Goal: Information Seeking & Learning: Check status

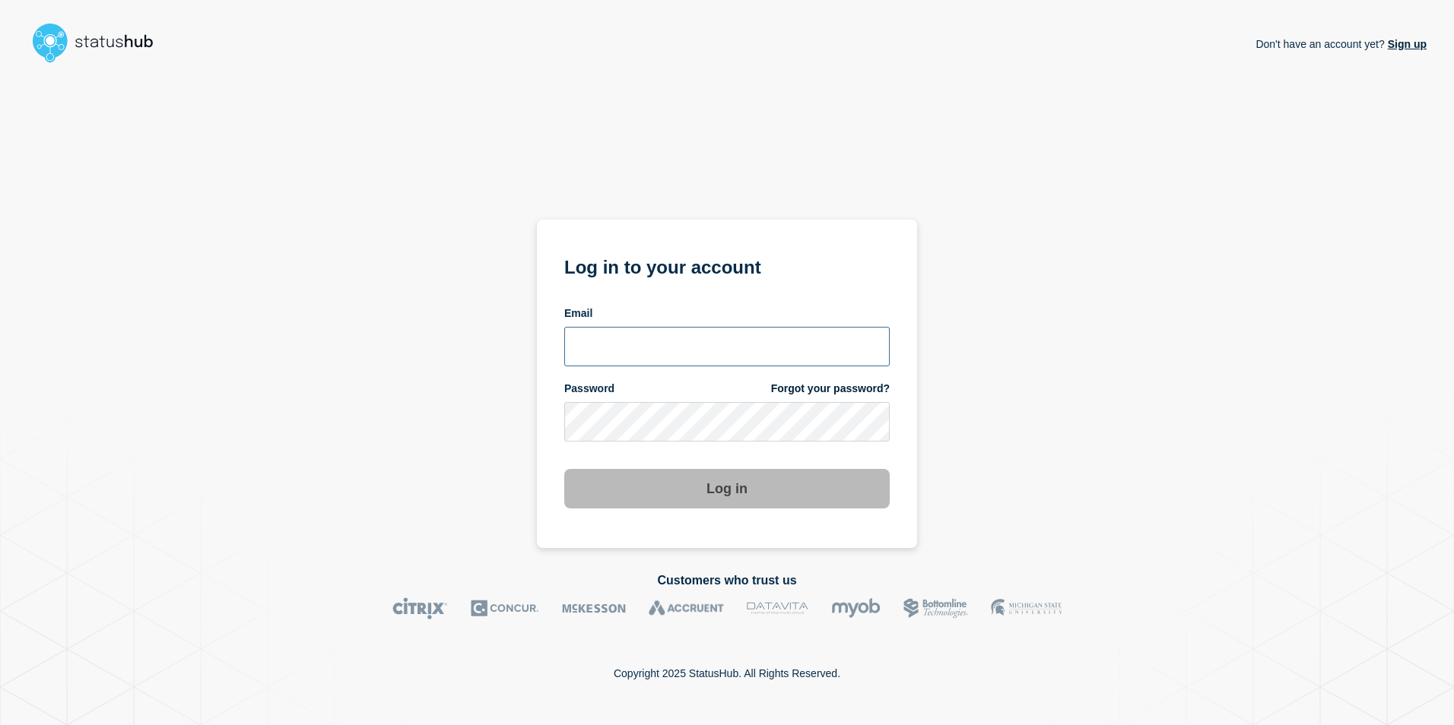
type input "chris.slater@kocho.co.uk"
click at [795, 477] on button "Log in" at bounding box center [726, 489] width 325 height 40
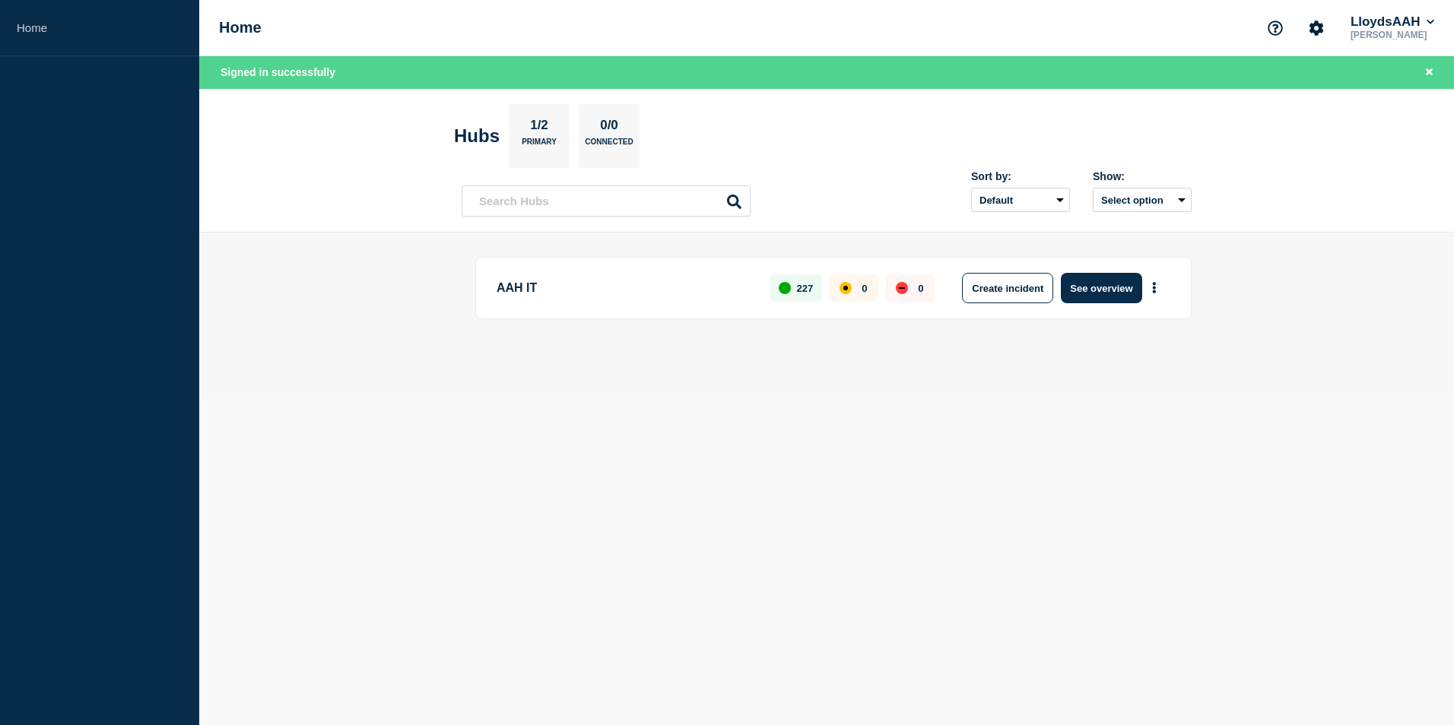
drag, startPoint x: 728, startPoint y: 432, endPoint x: 619, endPoint y: 328, distance: 150.0
click at [727, 430] on body "Home Home LloydsAAH Chris Slater Signed in successfully Hubs 1/2 Primary 0/0 Co…" at bounding box center [727, 362] width 1454 height 725
click at [1153, 198] on button "Select option" at bounding box center [1142, 200] width 99 height 24
click at [1133, 256] on span "Open incidents Hubs" at bounding box center [1137, 259] width 84 height 23
click at [1286, 287] on main "AAH IT 227 0 0 Create incident See overview" at bounding box center [826, 314] width 1254 height 162
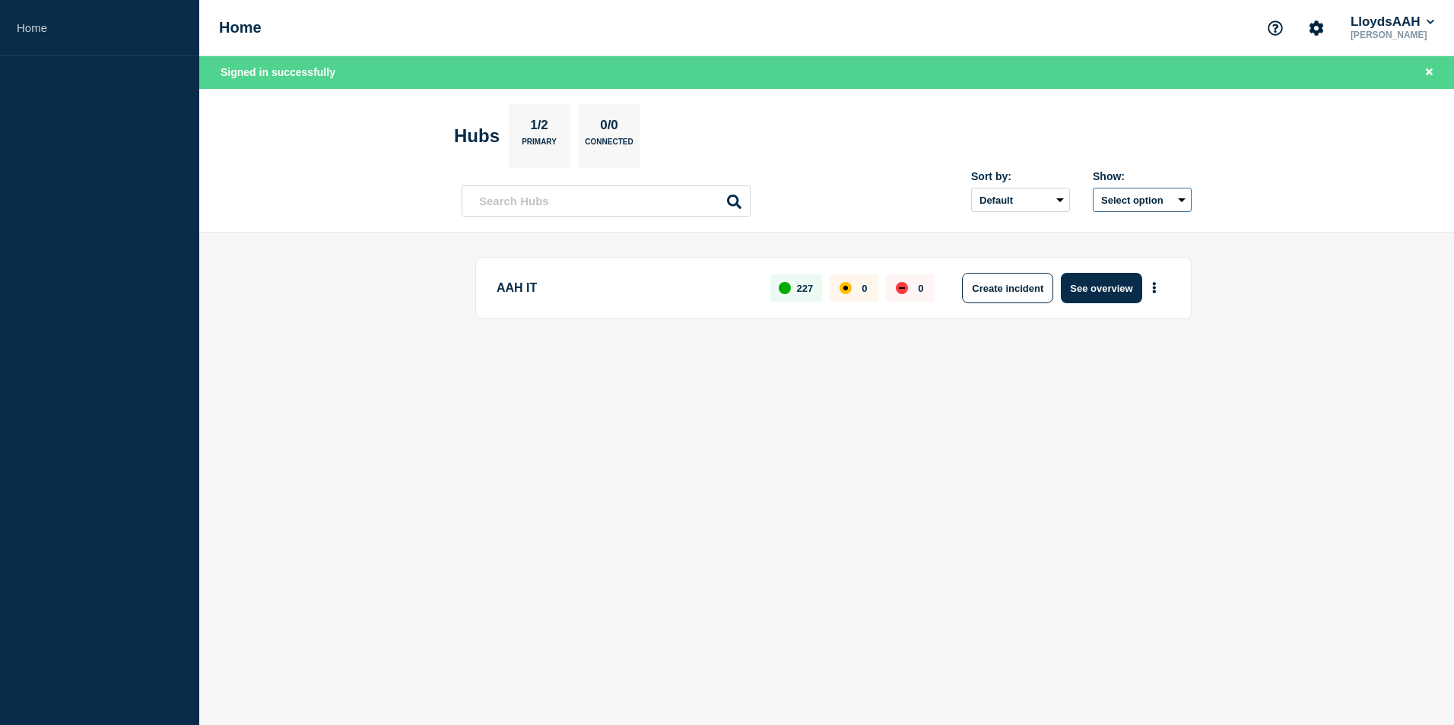
drag, startPoint x: 1149, startPoint y: 199, endPoint x: 1147, endPoint y: 209, distance: 10.0
click at [1149, 202] on button "Select option" at bounding box center [1142, 200] width 99 height 24
click at [1083, 253] on input "openIncidentsHubs checkbox" at bounding box center [1083, 255] width 10 height 10
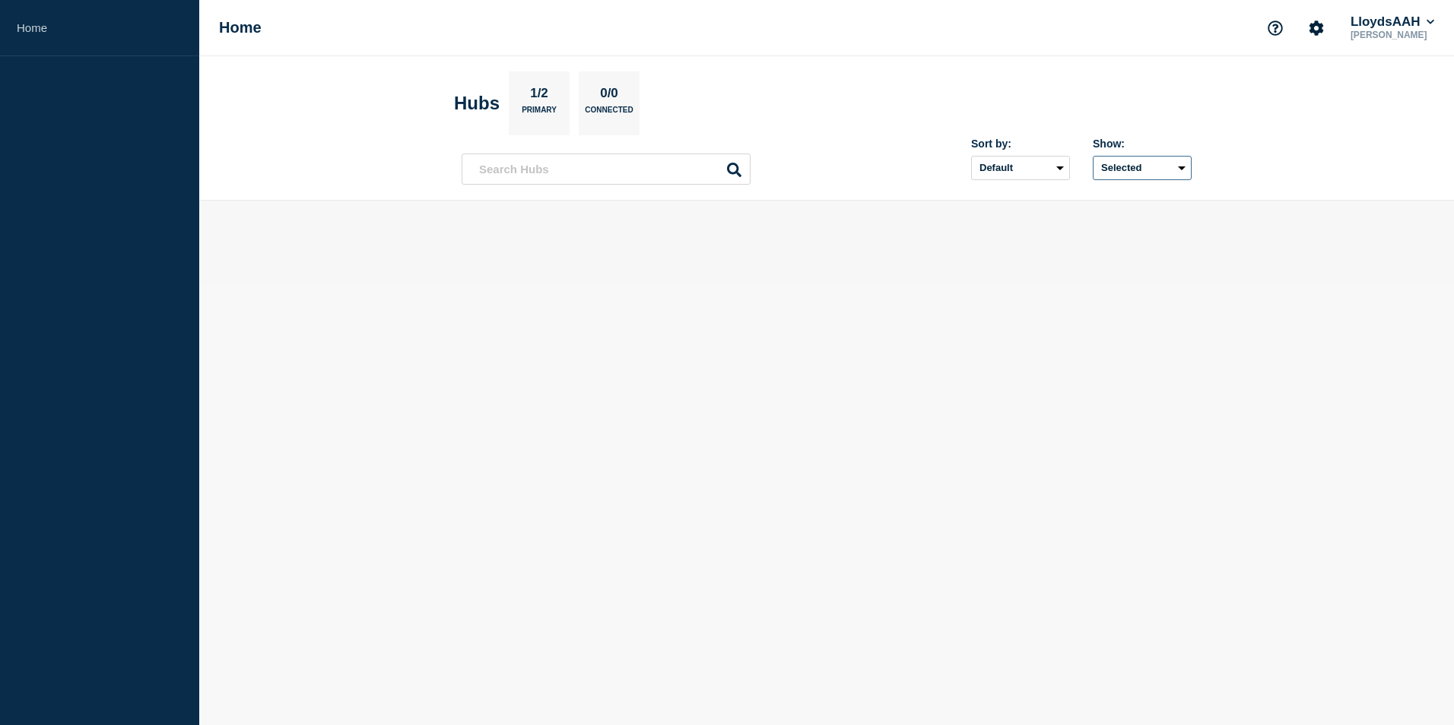
click at [1157, 171] on button "Selected" at bounding box center [1142, 168] width 99 height 24
click at [1138, 200] on li "All" at bounding box center [1126, 202] width 103 height 14
click at [1149, 167] on button "Selected" at bounding box center [1142, 168] width 99 height 24
click at [1094, 198] on li "All" at bounding box center [1126, 202] width 103 height 14
click at [1130, 176] on button "Selected" at bounding box center [1142, 168] width 99 height 24
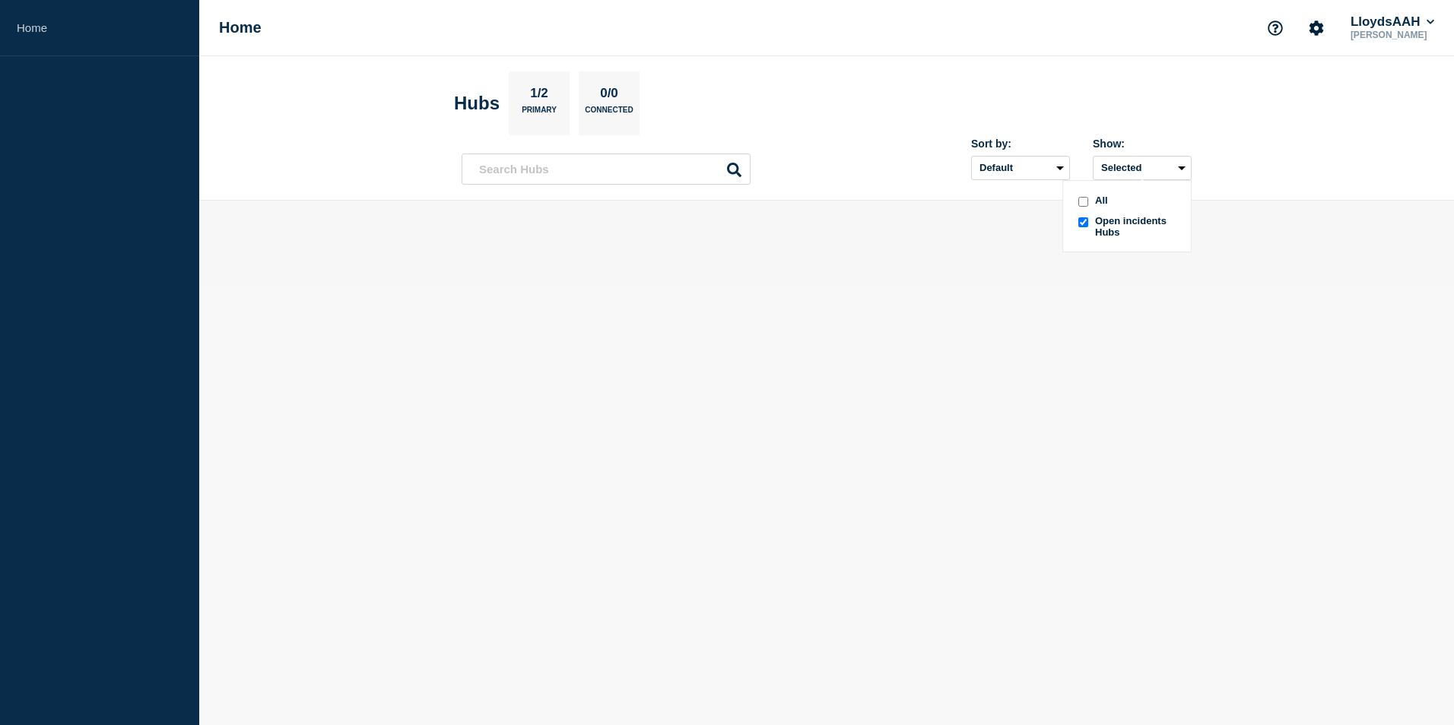
click at [1089, 201] on div at bounding box center [1082, 202] width 15 height 14
click at [1131, 171] on button "Selected" at bounding box center [1142, 168] width 99 height 24
click at [1083, 200] on input "all checkbox" at bounding box center [1083, 202] width 10 height 10
drag, startPoint x: 1291, startPoint y: 161, endPoint x: 1343, endPoint y: 85, distance: 92.4
click at [1291, 160] on header "Hubs 1/2 Primary 0/0 Connected Sort by: Default Last added Last updated Most ac…" at bounding box center [826, 128] width 1254 height 144
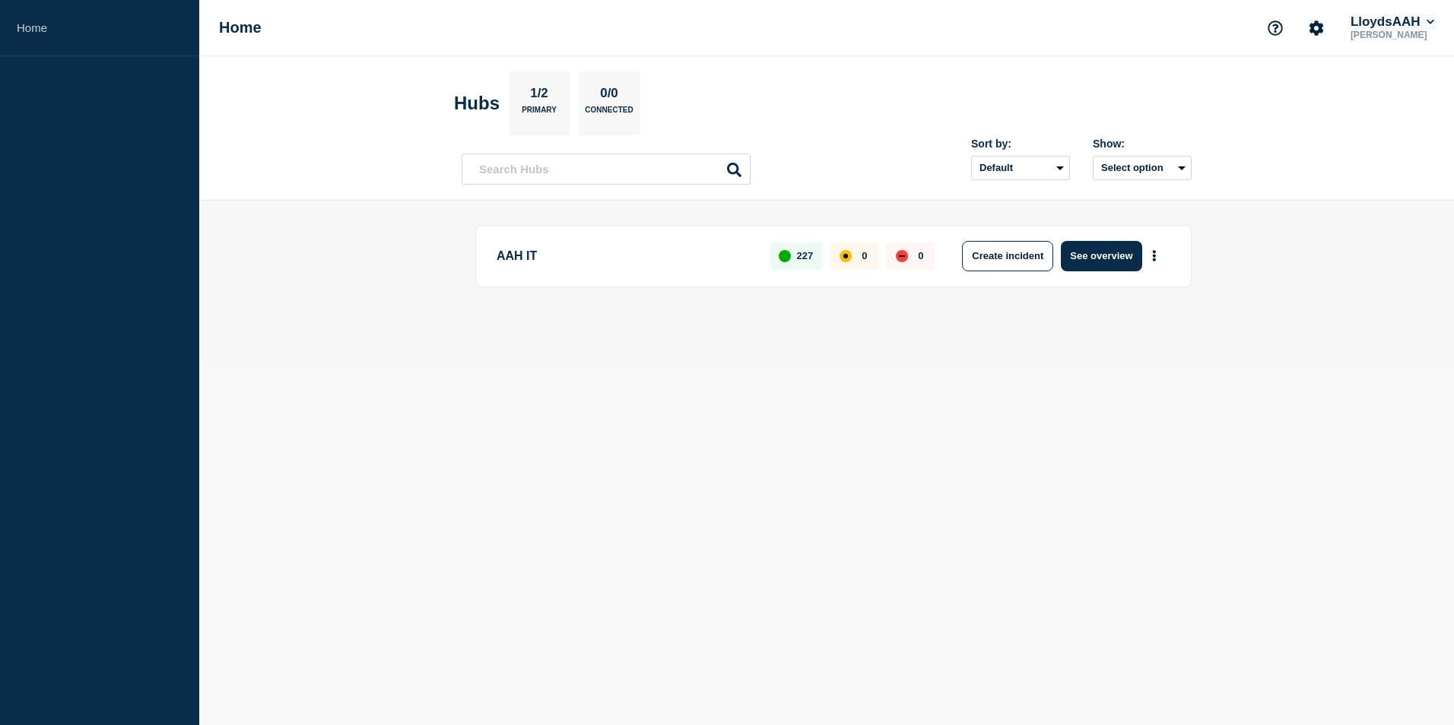
click at [1372, 25] on button "LloydsAAH" at bounding box center [1392, 21] width 90 height 15
click at [1394, 76] on button "Kocho" at bounding box center [1383, 76] width 42 height 14
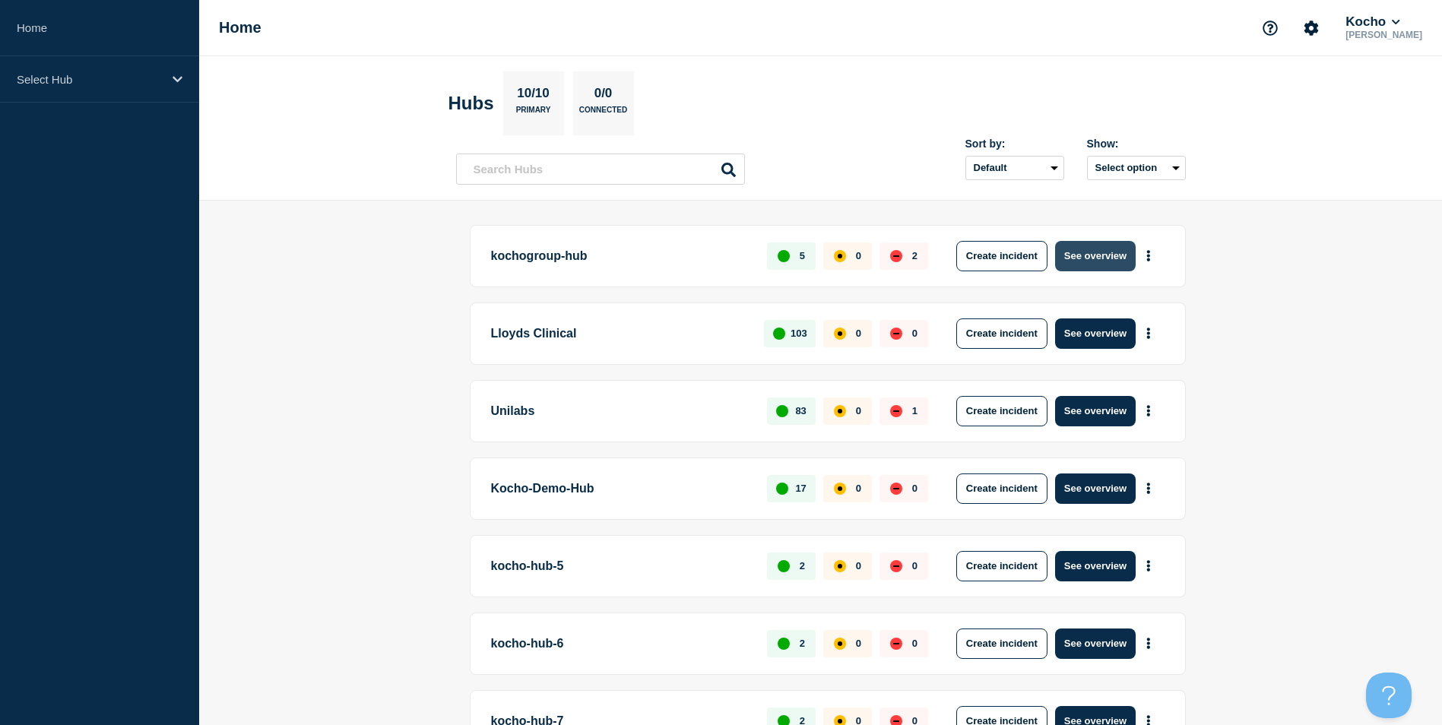
click at [1068, 256] on button "See overview" at bounding box center [1095, 256] width 81 height 30
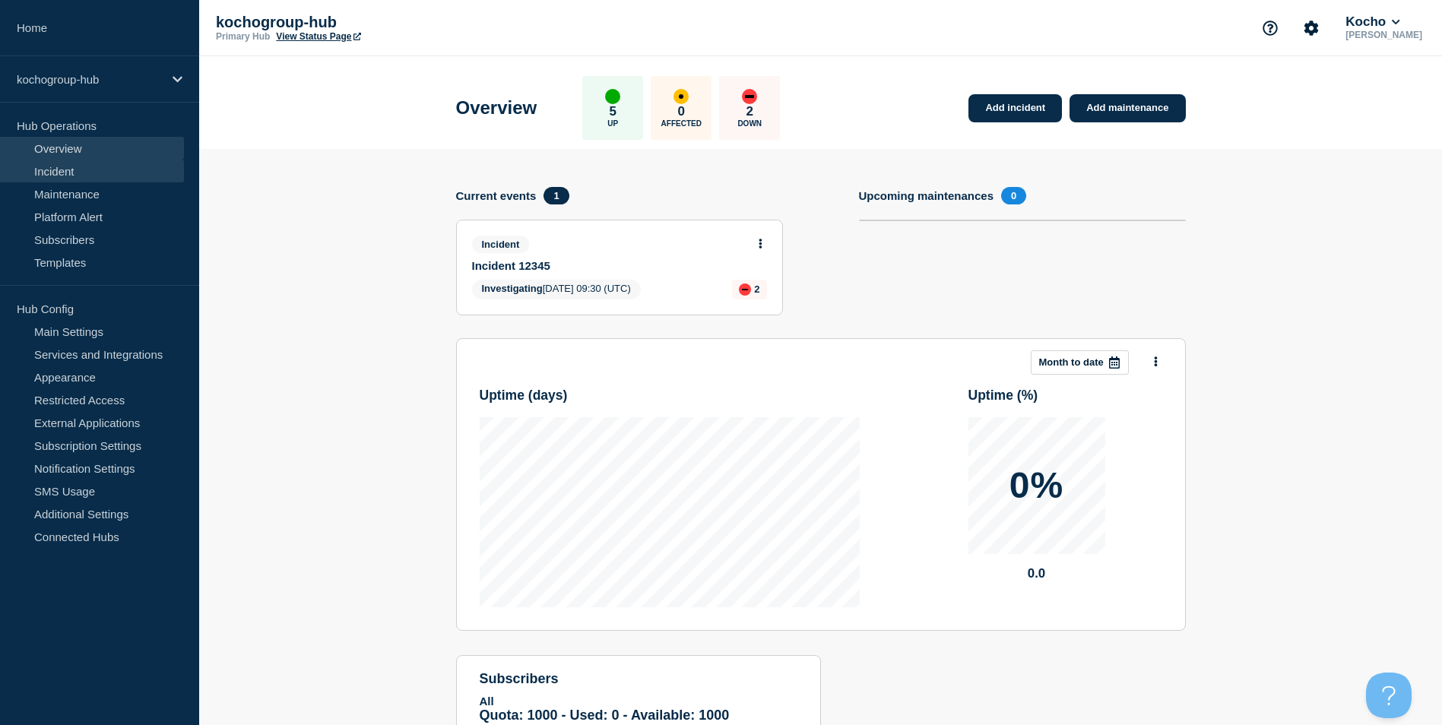
click at [108, 169] on link "Incident" at bounding box center [92, 171] width 184 height 23
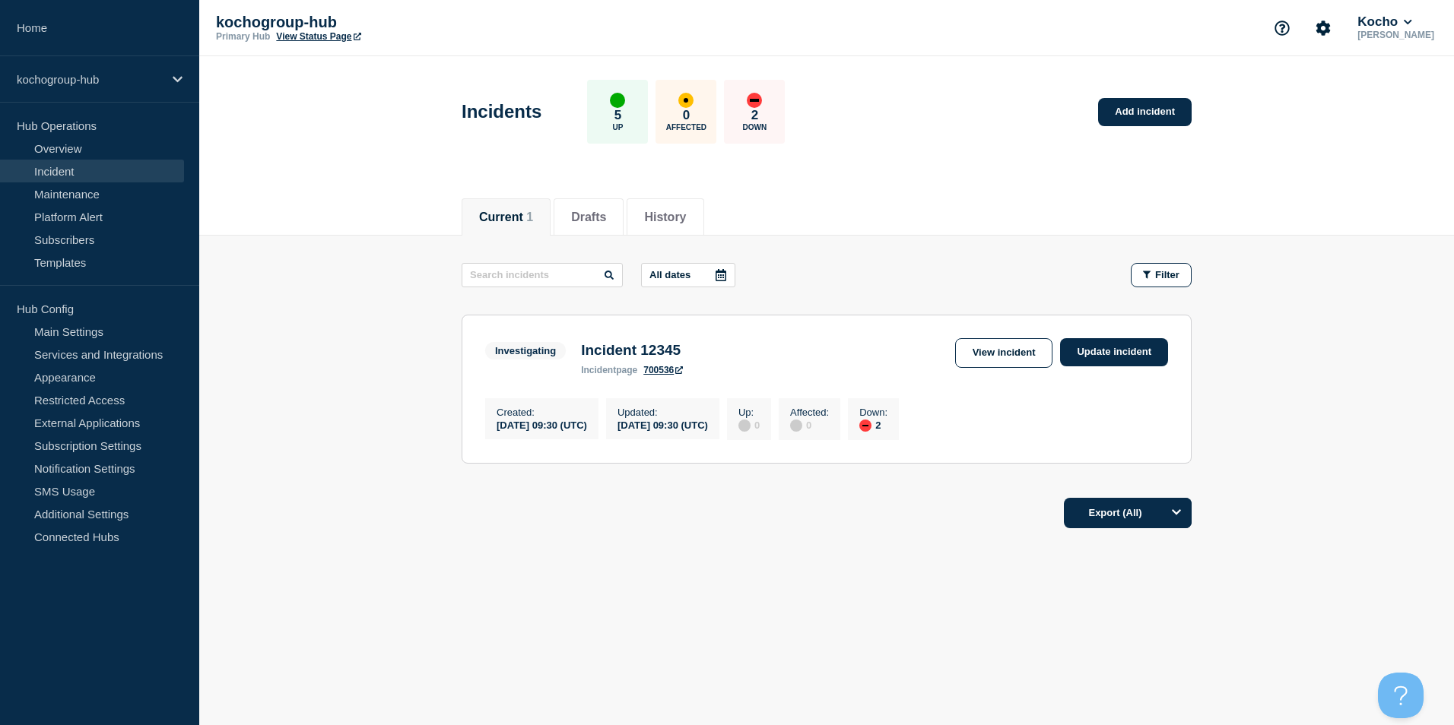
drag, startPoint x: 728, startPoint y: 589, endPoint x: 706, endPoint y: 568, distance: 30.1
click at [722, 588] on div "Current Drafts History Current 1 Drafts History All dates Filter Investigating …" at bounding box center [826, 413] width 1254 height 461
click at [1414, 25] on button "Kocho" at bounding box center [1384, 21] width 60 height 15
drag, startPoint x: 1017, startPoint y: 163, endPoint x: 966, endPoint y: 156, distance: 52.1
click at [1016, 163] on header "Incidents 5 Up 0 Affected 2 Down Add incident" at bounding box center [826, 119] width 1254 height 127
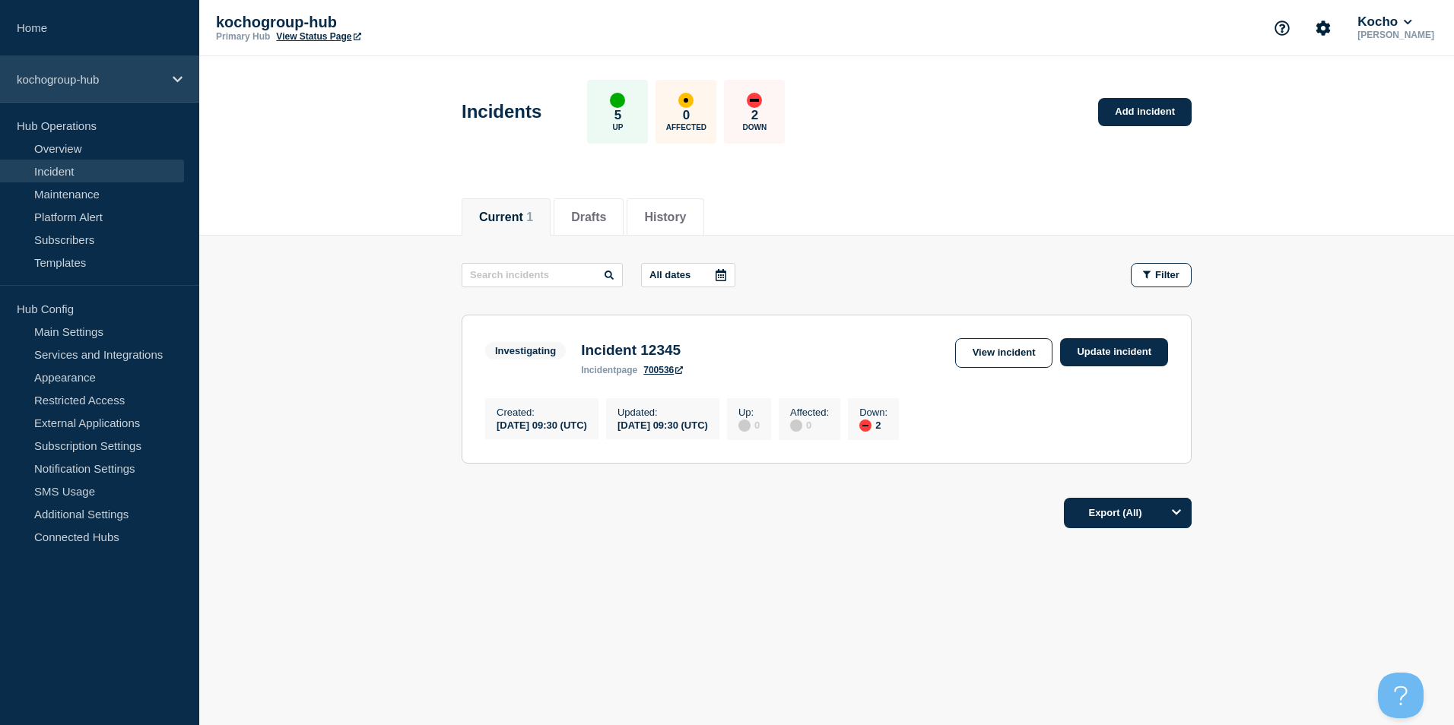
click at [110, 80] on p "kochogroup-hub" at bounding box center [90, 79] width 146 height 13
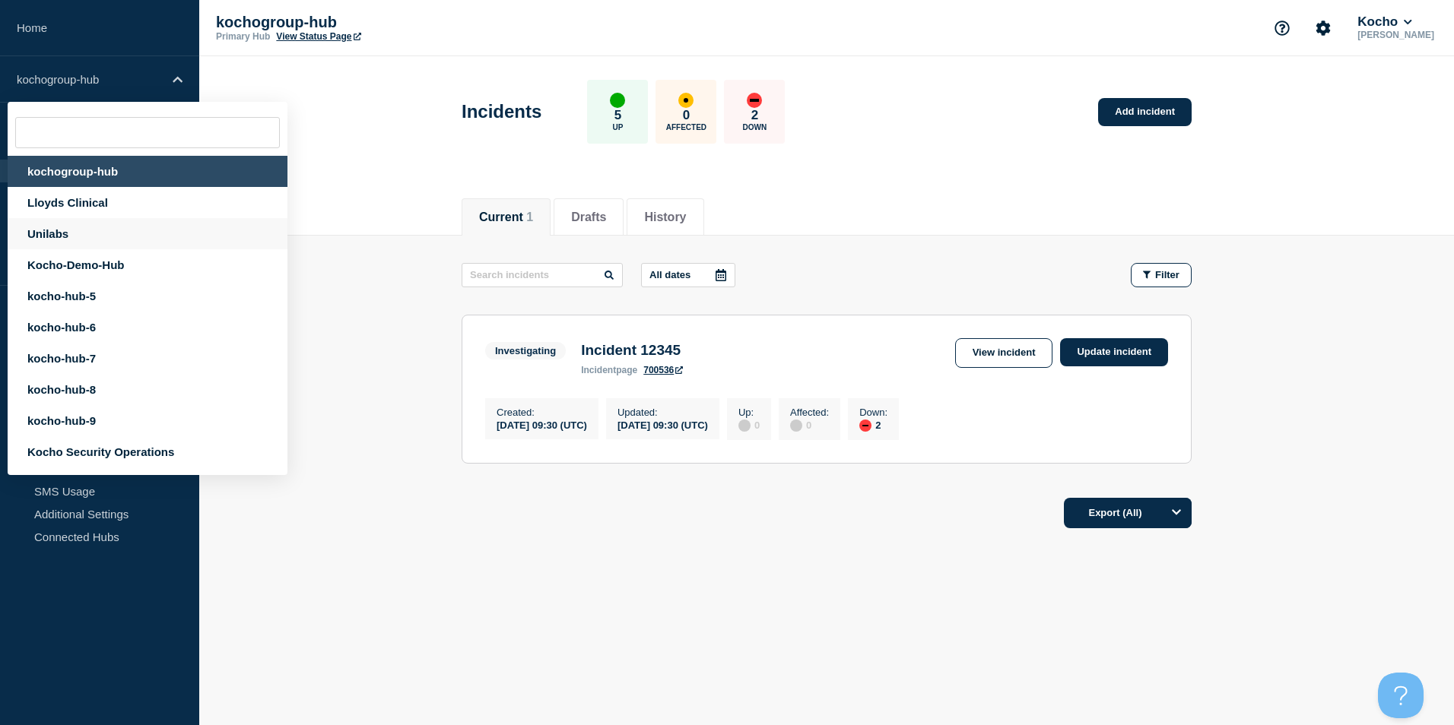
click at [121, 232] on div "Unilabs" at bounding box center [148, 233] width 280 height 31
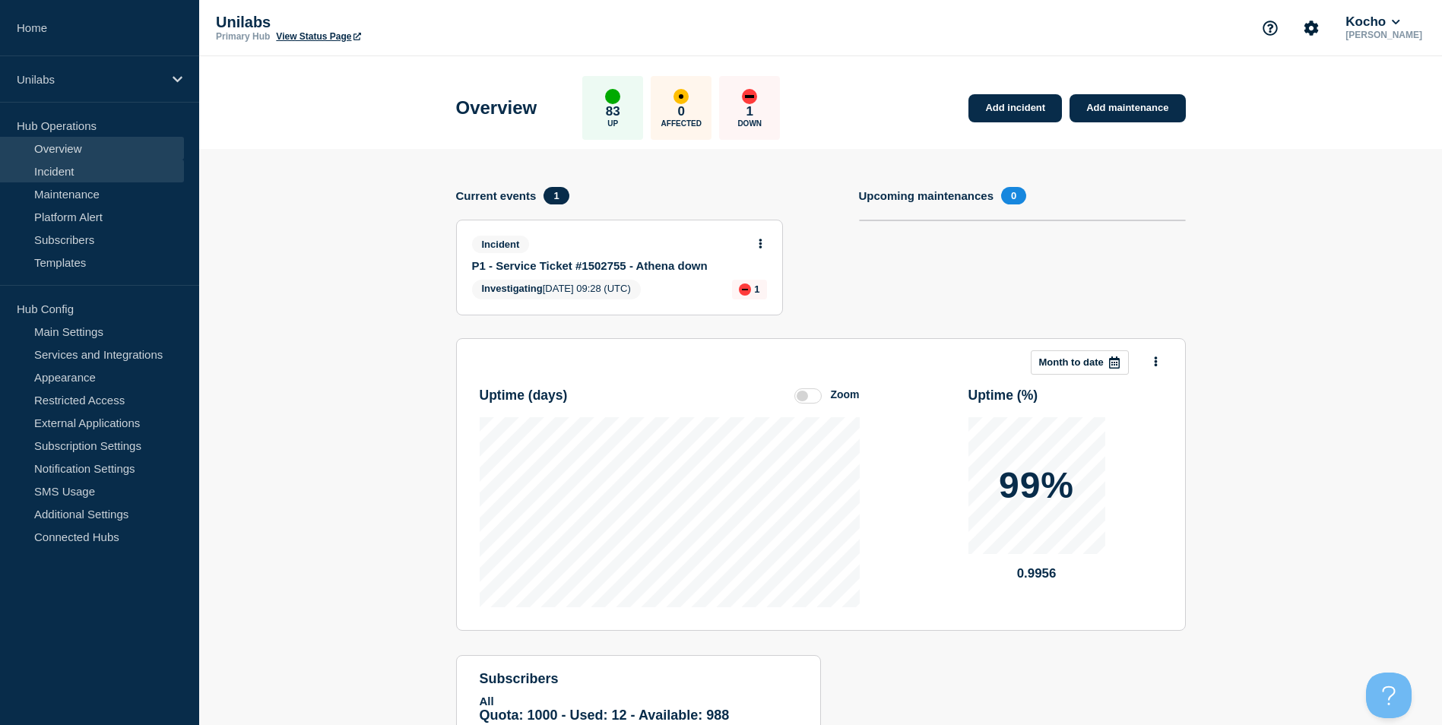
click at [74, 176] on link "Incident" at bounding box center [92, 171] width 184 height 23
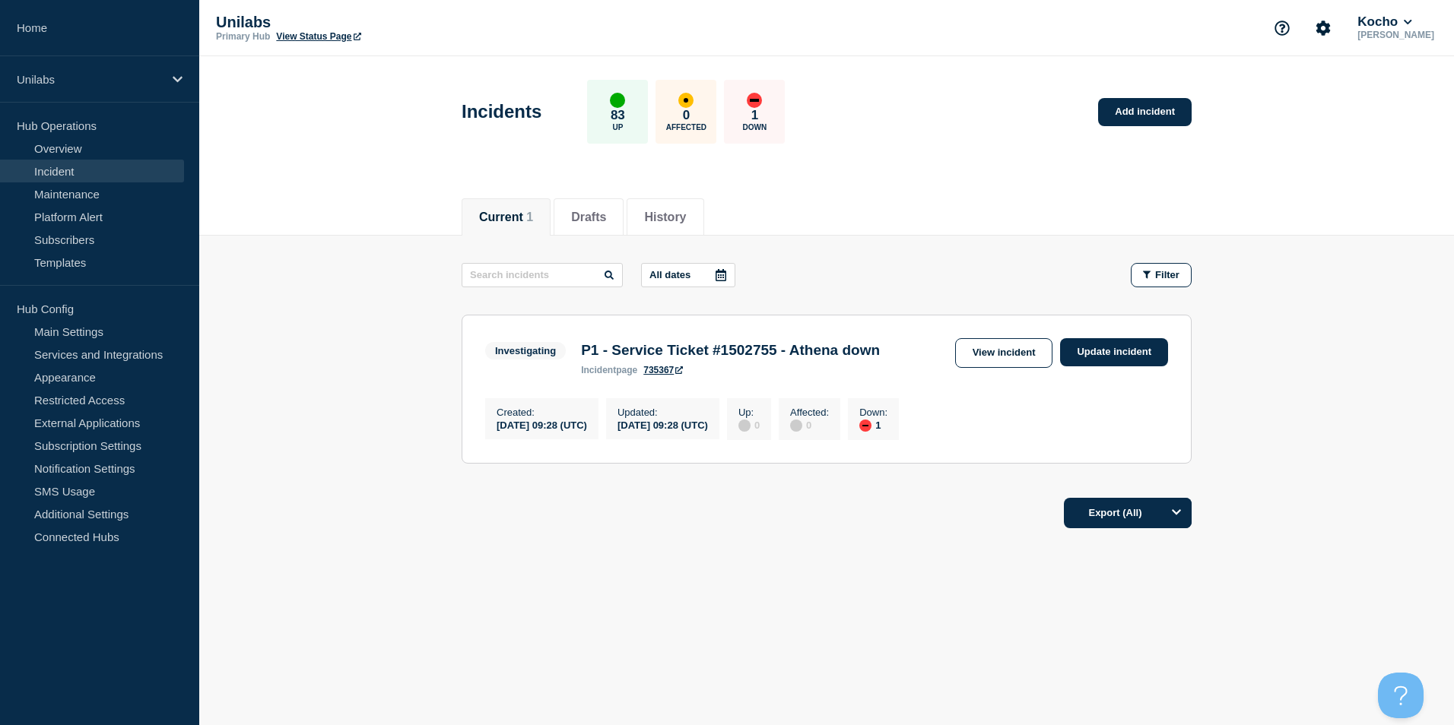
click at [742, 630] on div "Current Drafts History Current 1 Drafts History All dates Filter Investigating …" at bounding box center [826, 413] width 1254 height 461
click at [868, 427] on div "down" at bounding box center [865, 426] width 6 height 2
click at [1023, 364] on link "View incident" at bounding box center [1004, 353] width 98 height 30
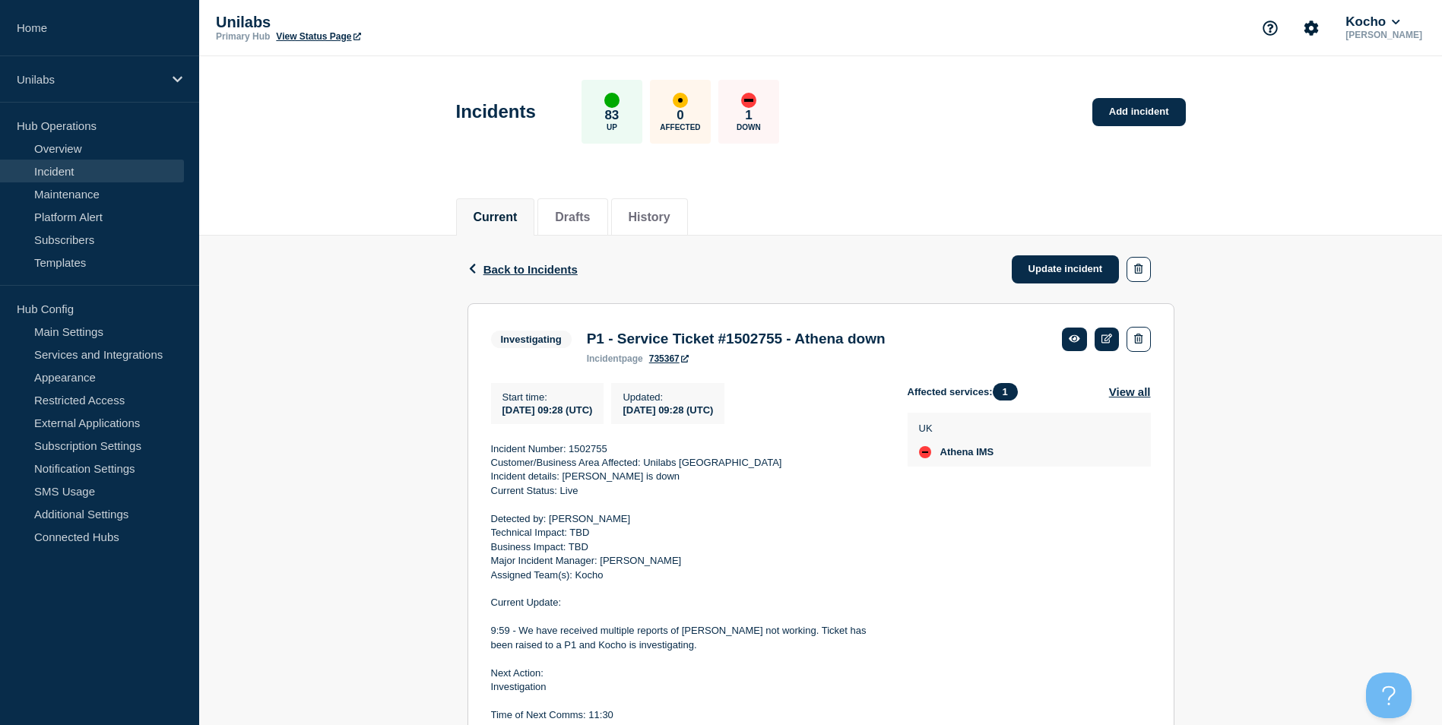
click at [683, 526] on p "Detected by: Susie Selvaratnam" at bounding box center [687, 519] width 392 height 14
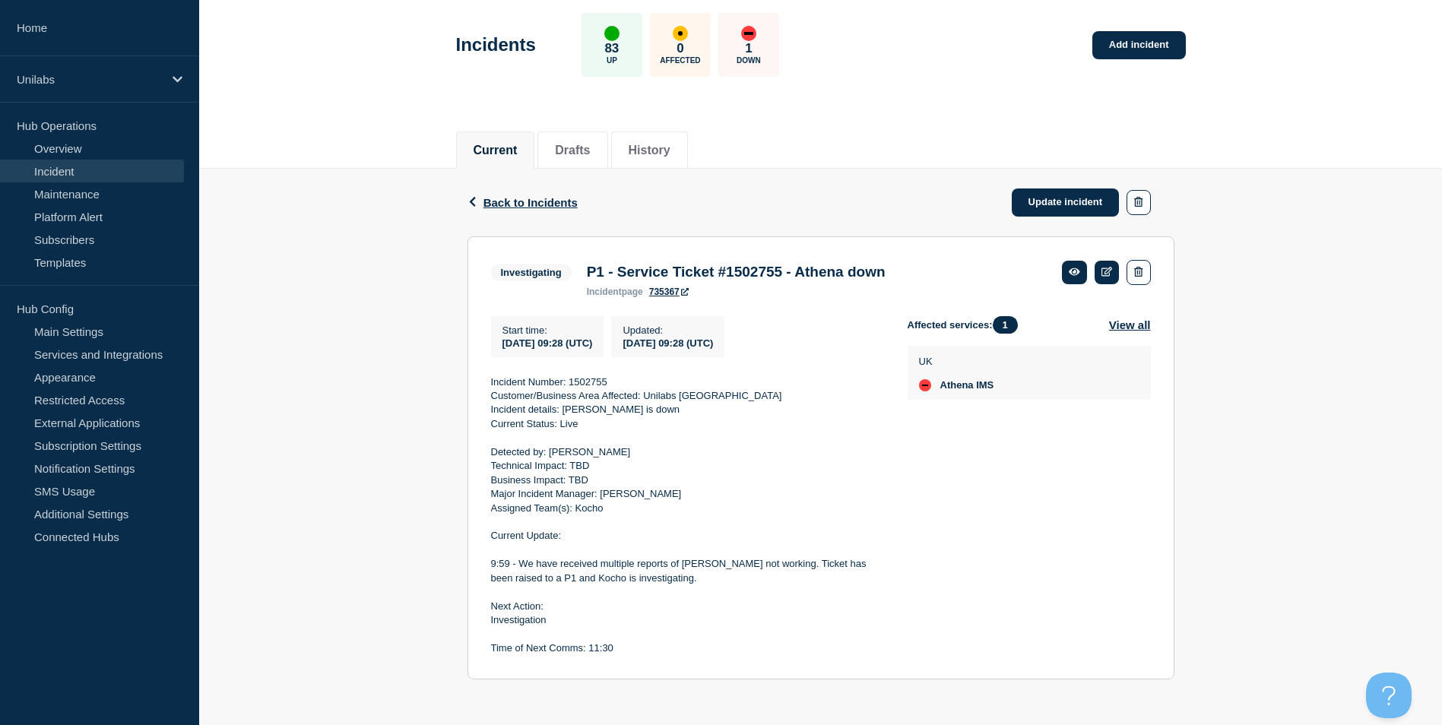
click at [1251, 440] on div "Back Back to Incidents Update incident Investigating P1 - Service Ticket #15027…" at bounding box center [820, 436] width 1243 height 534
click at [1123, 326] on button "View all" at bounding box center [1130, 324] width 42 height 17
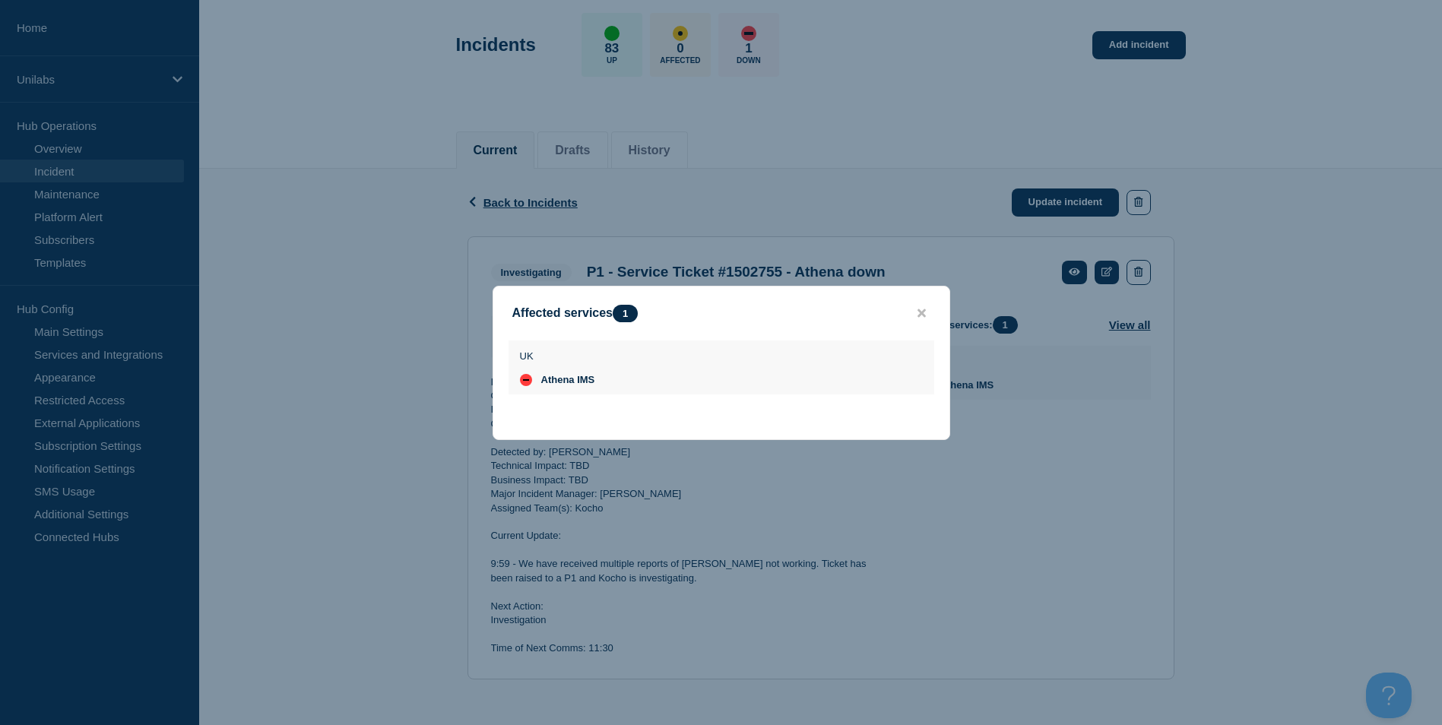
click at [1063, 497] on div at bounding box center [721, 362] width 1442 height 725
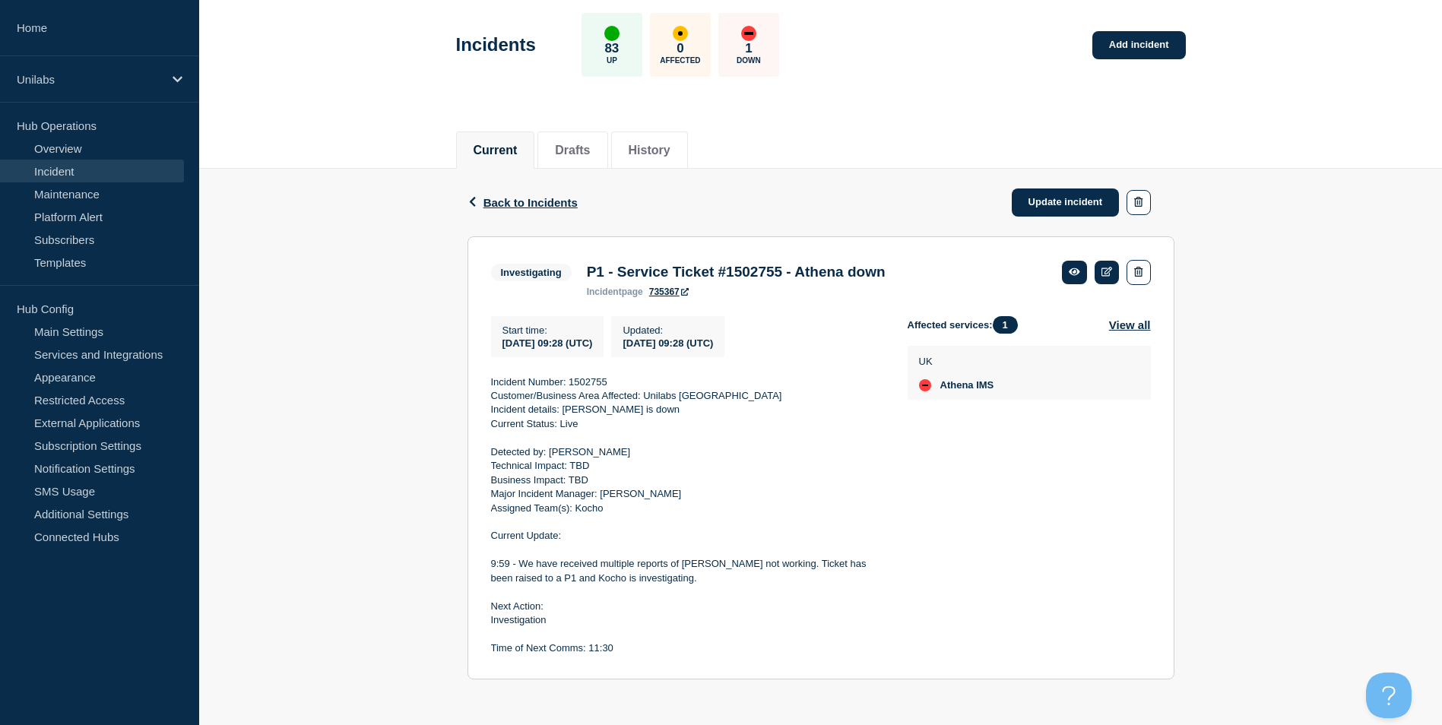
click at [966, 487] on div "Affected services: 1 View all UK Athena IMS" at bounding box center [1029, 486] width 243 height 340
click at [604, 520] on p at bounding box center [687, 522] width 392 height 14
click at [787, 265] on h3 "P1 - Service Ticket #1502755 - Athena down" at bounding box center [736, 272] width 299 height 17
copy h3 "1502755"
